Goal: Obtain resource: Obtain resource

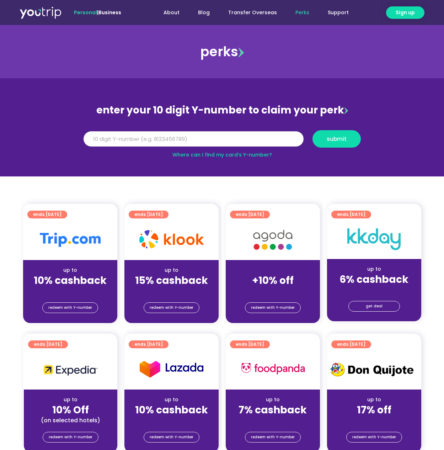
click at [195, 138] on input "Y Number" at bounding box center [194, 139] width 220 height 16
type input "8118781194"
click at [354, 138] on span "submit" at bounding box center [337, 138] width 36 height 5
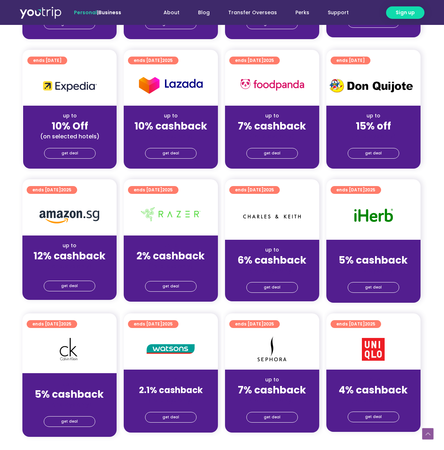
scroll to position [130, 1]
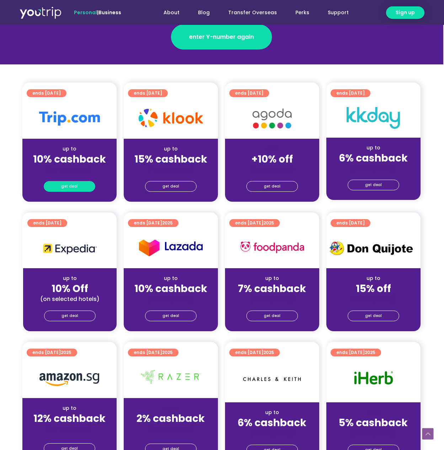
click at [79, 184] on link "get deal" at bounding box center [70, 186] width 52 height 11
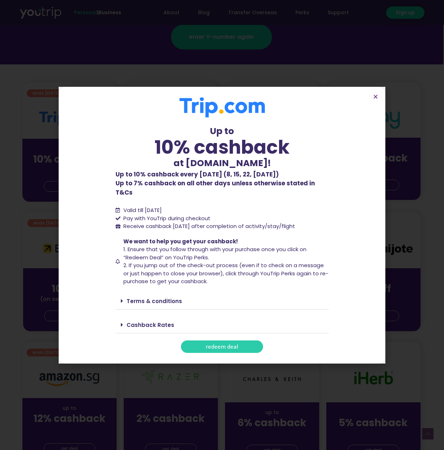
click at [239, 340] on link "redeem deal" at bounding box center [222, 346] width 82 height 12
click at [375, 99] on icon "Close" at bounding box center [375, 96] width 5 height 5
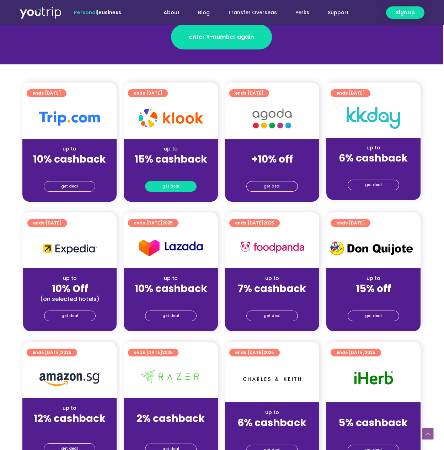
click at [171, 189] on span "get deal" at bounding box center [171, 186] width 17 height 10
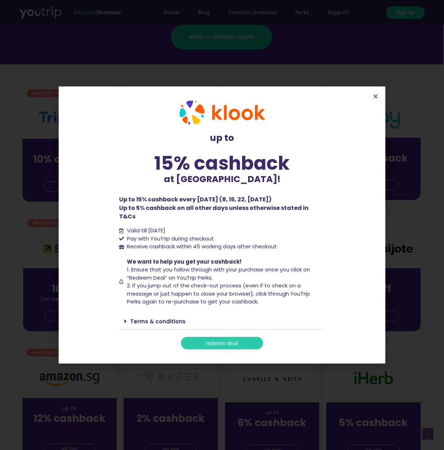
click at [226, 337] on link "redeem deal" at bounding box center [222, 343] width 82 height 12
click at [378, 104] on section "up to 15% cashback at [GEOGRAPHIC_DATA]! up to 15% cashback at [GEOGRAPHIC_DATA…" at bounding box center [222, 224] width 327 height 277
click at [375, 99] on icon "Close" at bounding box center [375, 96] width 5 height 5
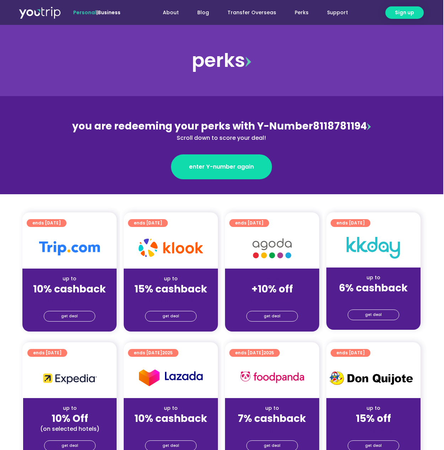
scroll to position [0, 1]
